Goal: Task Accomplishment & Management: Manage account settings

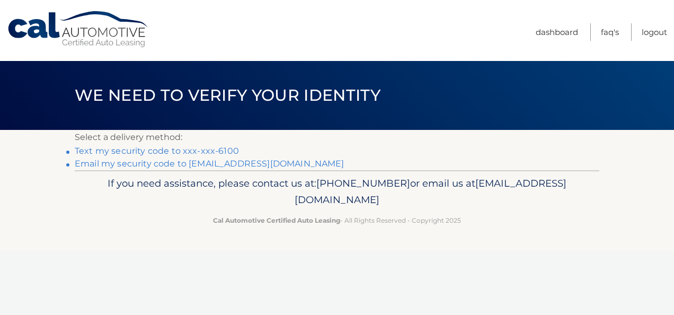
click at [197, 152] on link "Text my security code to xxx-xxx-6100" at bounding box center [157, 151] width 164 height 10
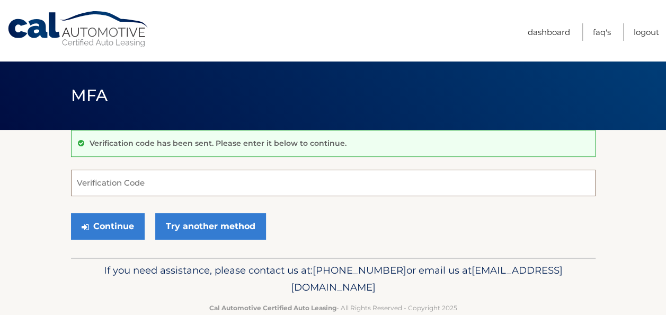
drag, startPoint x: 180, startPoint y: 182, endPoint x: 183, endPoint y: 177, distance: 6.5
click at [180, 182] on input "Verification Code" at bounding box center [333, 183] width 525 height 27
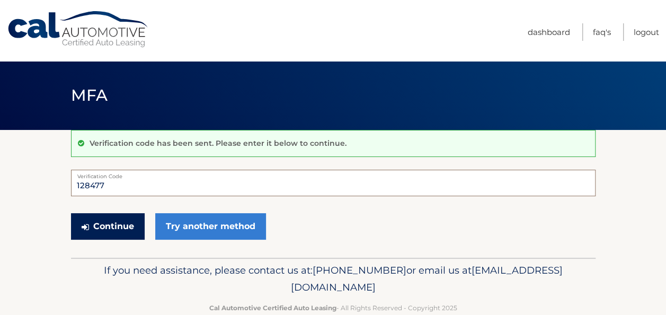
type input "128477"
click at [120, 225] on button "Continue" at bounding box center [108, 226] width 74 height 27
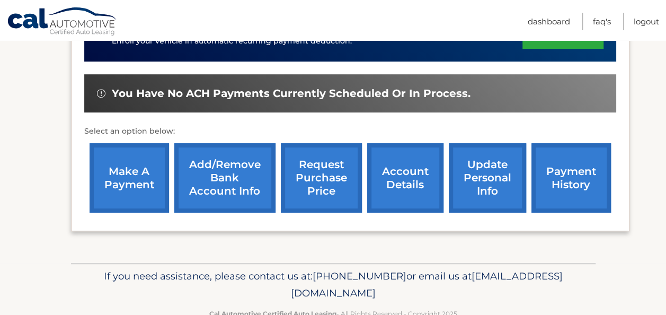
scroll to position [327, 0]
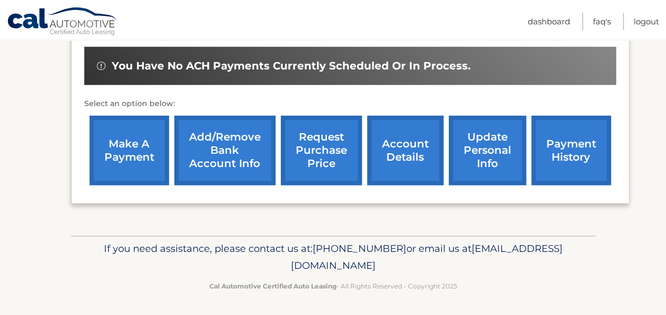
click at [562, 160] on link "payment history" at bounding box center [572, 150] width 80 height 69
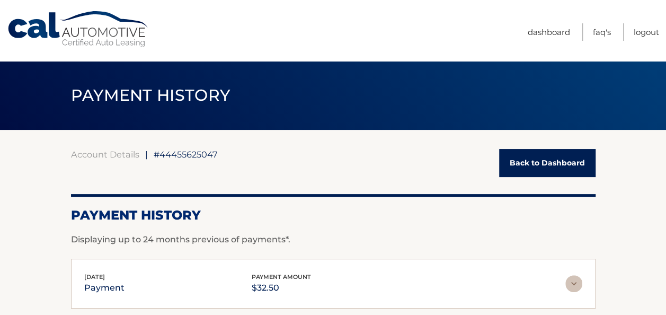
click at [550, 163] on link "Back to Dashboard" at bounding box center [547, 163] width 96 height 28
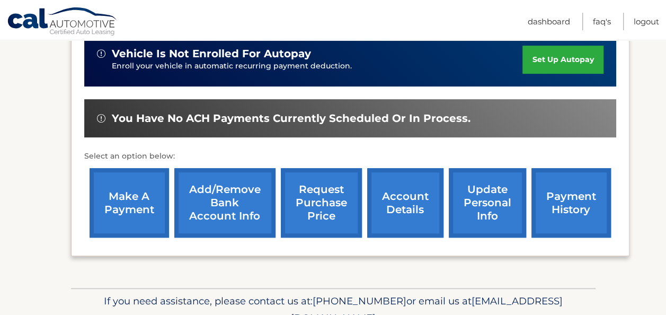
scroll to position [327, 0]
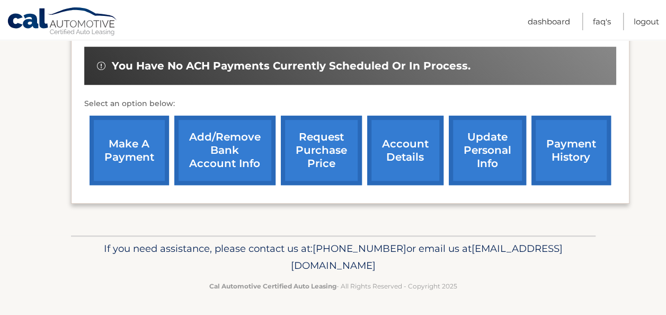
click at [426, 262] on span "[EMAIL_ADDRESS][DOMAIN_NAME]" at bounding box center [427, 256] width 272 height 29
drag, startPoint x: 428, startPoint y: 262, endPoint x: 280, endPoint y: 253, distance: 148.2
click at [280, 253] on p "If you need assistance, please contact us at: [PHONE_NUMBER] or email us at [EM…" at bounding box center [333, 257] width 511 height 34
drag, startPoint x: 379, startPoint y: 271, endPoint x: 394, endPoint y: 270, distance: 15.5
click at [379, 271] on p "If you need assistance, please contact us at: [PHONE_NUMBER] or email us at [EM…" at bounding box center [333, 257] width 511 height 34
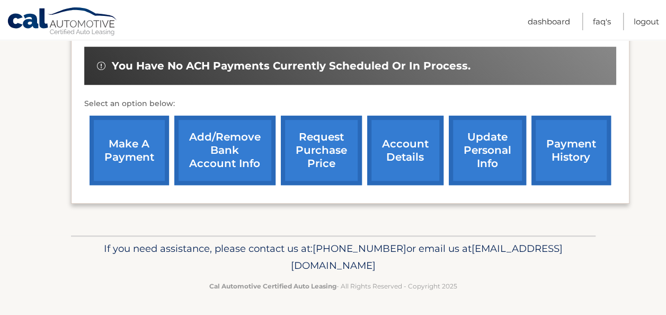
drag, startPoint x: 401, startPoint y: 264, endPoint x: 243, endPoint y: 267, distance: 158.0
click at [243, 267] on p "If you need assistance, please contact us at: [PHONE_NUMBER] or email us at [EM…" at bounding box center [333, 257] width 511 height 34
copy span "[EMAIL_ADDRESS][DOMAIN_NAME]"
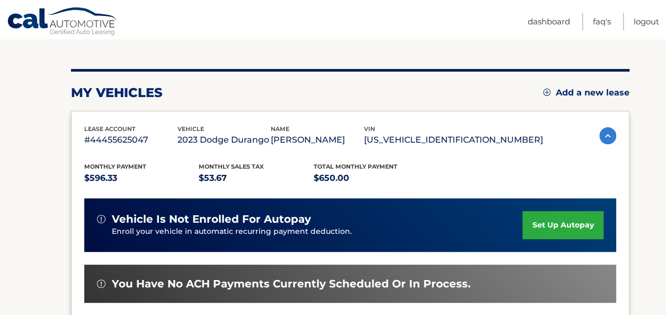
scroll to position [62, 0]
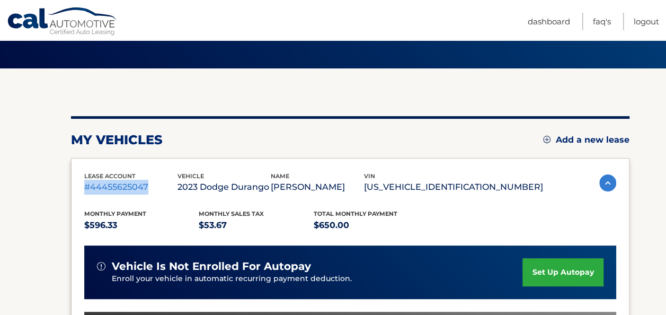
drag, startPoint x: 147, startPoint y: 185, endPoint x: 83, endPoint y: 190, distance: 64.9
click at [83, 190] on div "lease account #44455625047 vehicle 2023 Dodge Durango name [PERSON_NAME] vin [U…" at bounding box center [350, 313] width 559 height 311
drag, startPoint x: 83, startPoint y: 190, endPoint x: 90, endPoint y: 191, distance: 7.4
copy p "#44455625047"
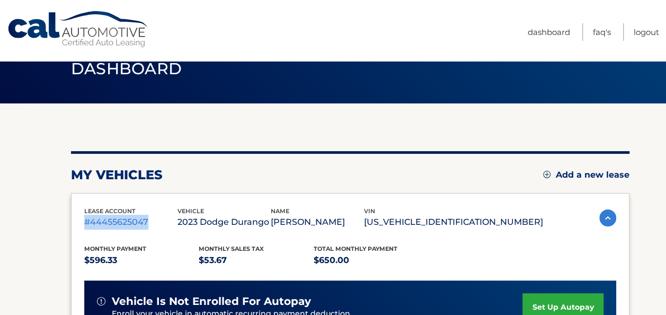
scroll to position [0, 0]
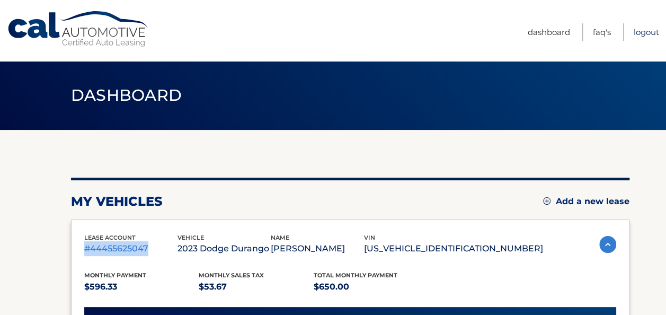
click at [643, 31] on link "Logout" at bounding box center [646, 31] width 25 height 17
